Goal: Task Accomplishment & Management: Complete application form

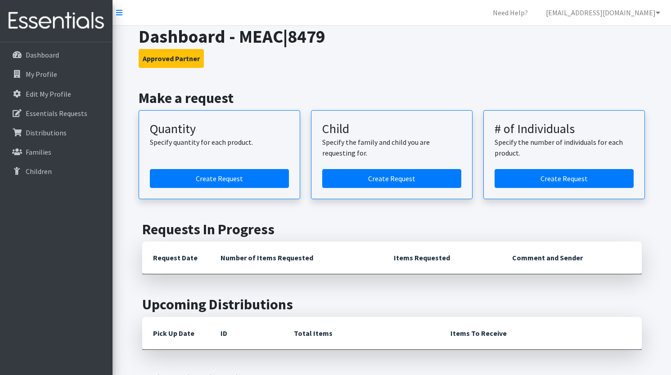
scroll to position [237, 0]
click at [73, 113] on p "Essentials Requests" at bounding box center [57, 113] width 62 height 9
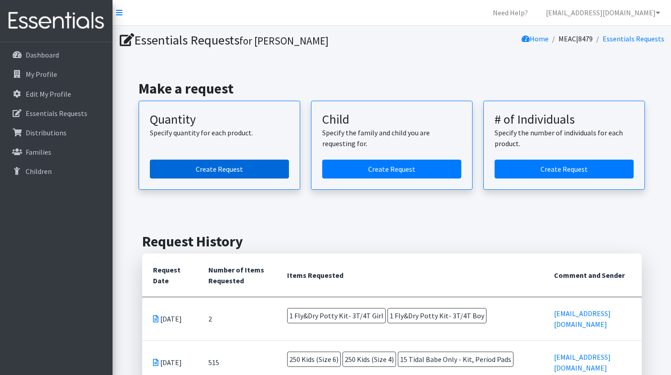
click at [185, 172] on link "Create Request" at bounding box center [219, 169] width 139 height 19
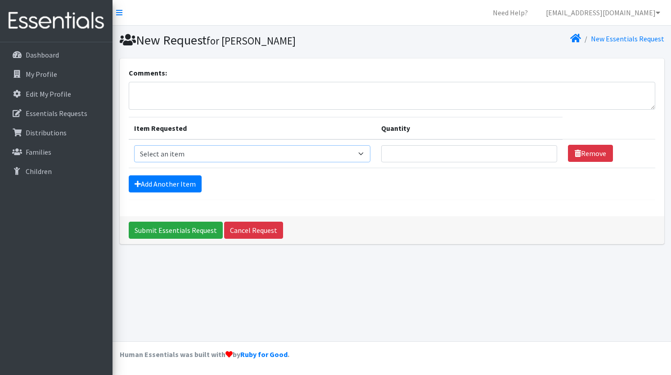
click at [191, 154] on select "Select an item F&D Men L/XL (38-50in waist) x48 F&D Men S/M (28-40in waist) x56…" at bounding box center [252, 153] width 236 height 17
select select "15348"
click at [407, 158] on input "Quantity" at bounding box center [469, 153] width 176 height 17
type input "20"
click at [424, 176] on div "Add Another Item" at bounding box center [392, 184] width 527 height 17
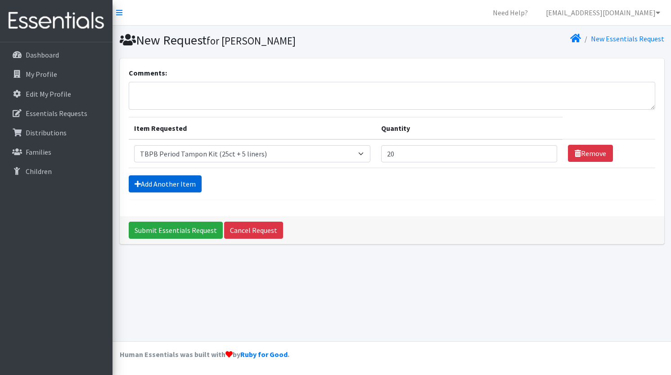
click at [178, 181] on link "Add Another Item" at bounding box center [165, 184] width 73 height 17
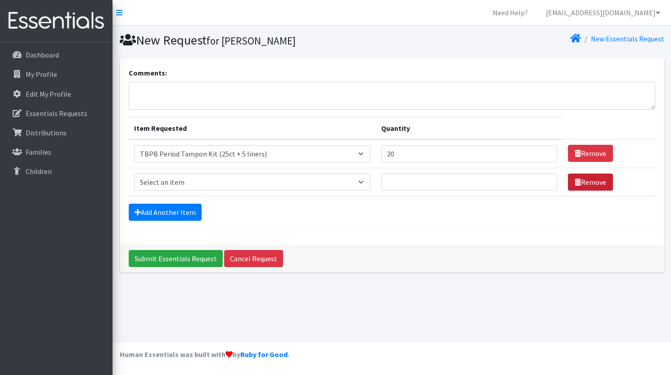
click at [573, 182] on link "Remove" at bounding box center [590, 182] width 45 height 17
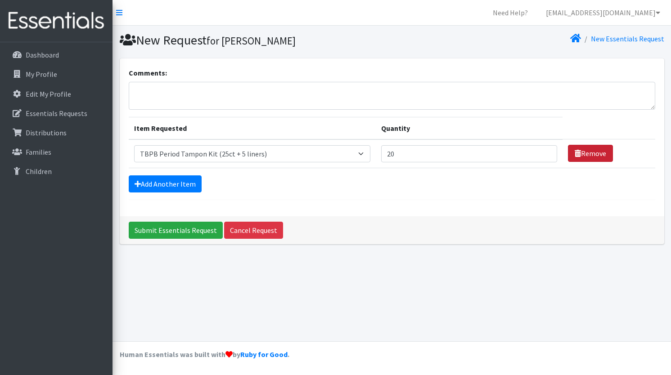
click at [581, 160] on link "Remove" at bounding box center [590, 153] width 45 height 17
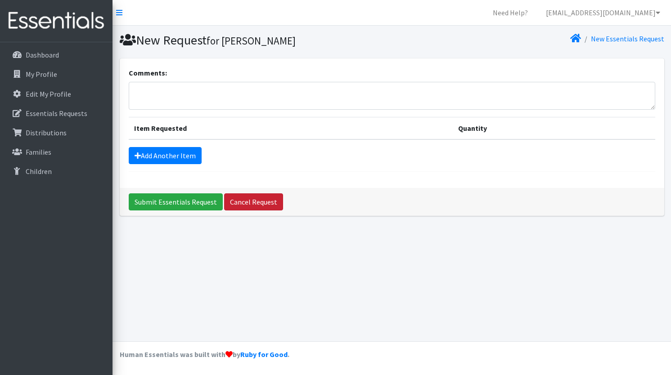
click at [242, 204] on link "Cancel Request" at bounding box center [253, 202] width 59 height 17
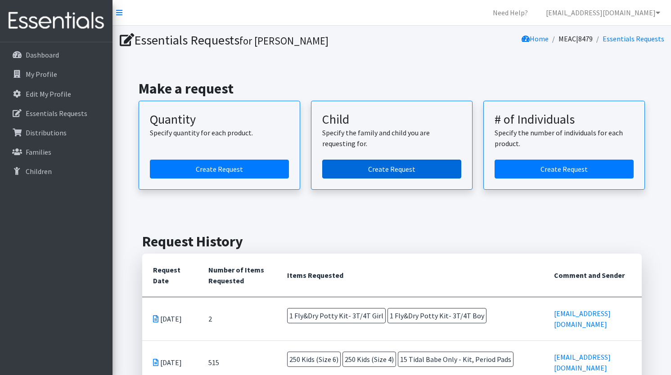
click at [373, 171] on link "Create Request" at bounding box center [391, 169] width 139 height 19
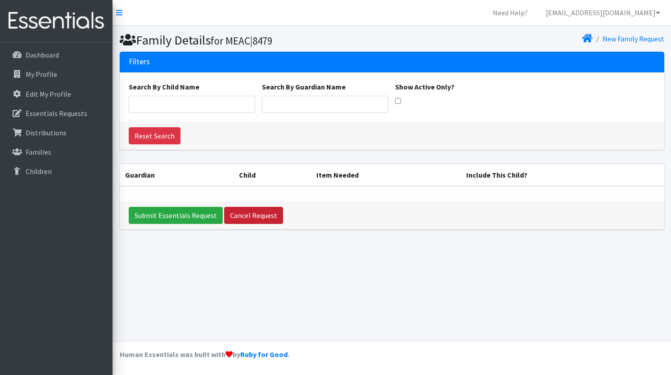
click at [267, 217] on link "Cancel Request" at bounding box center [253, 215] width 59 height 17
